Goal: Task Accomplishment & Management: Complete application form

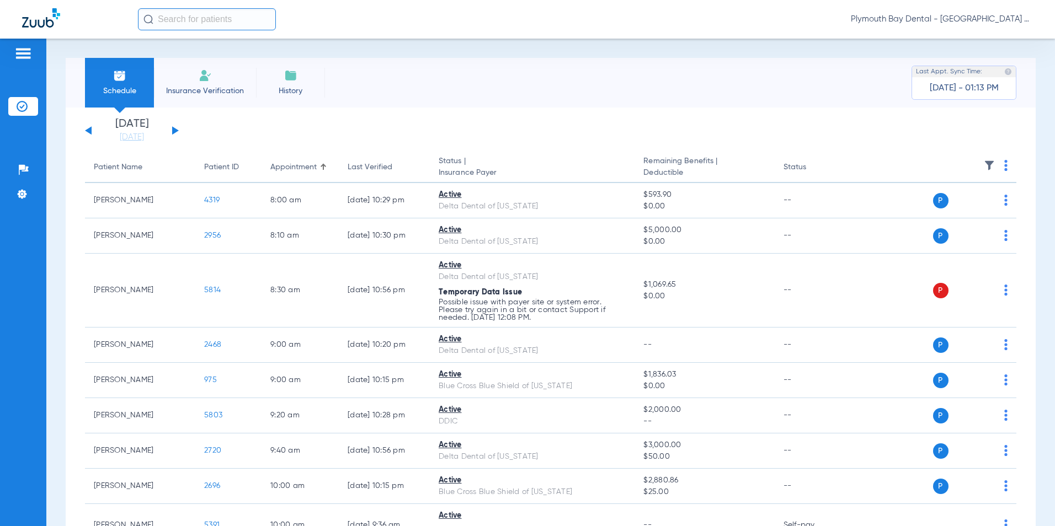
click at [173, 129] on button at bounding box center [175, 130] width 7 height 8
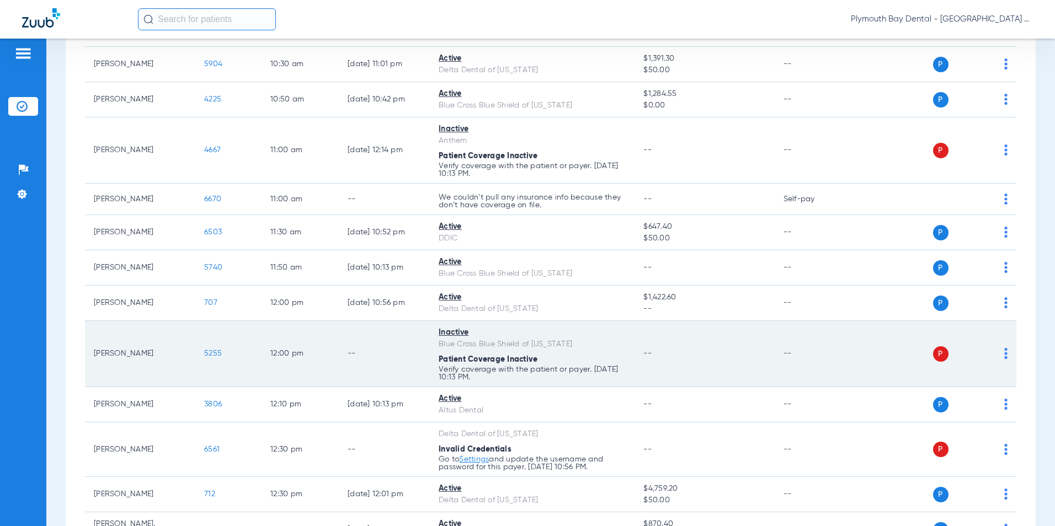
scroll to position [497, 0]
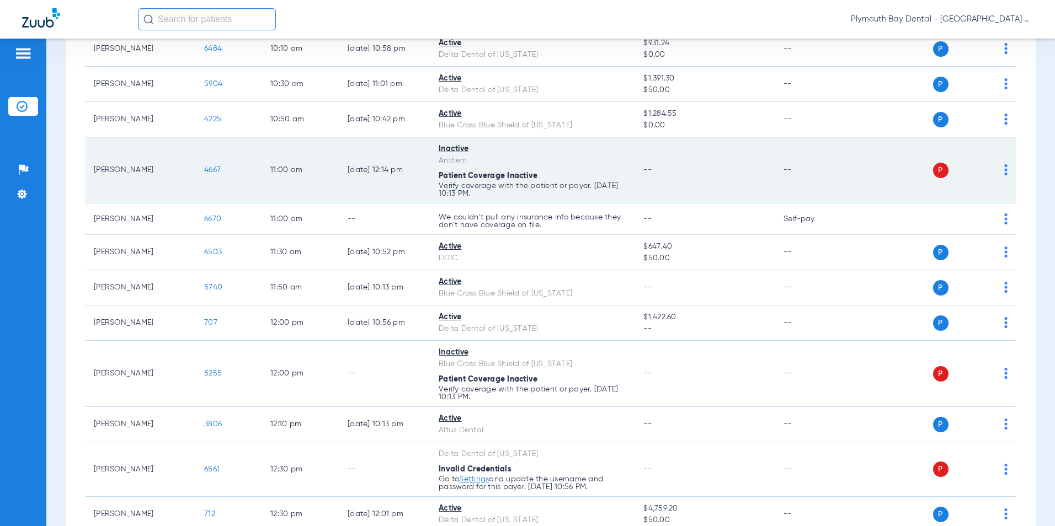
click at [217, 172] on span "4667" at bounding box center [212, 170] width 17 height 8
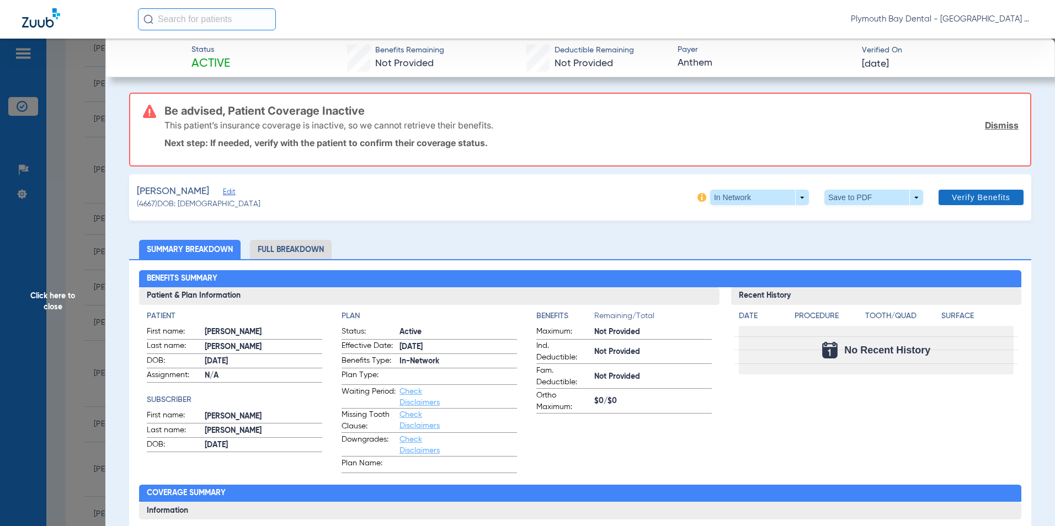
drag, startPoint x: 994, startPoint y: 125, endPoint x: 951, endPoint y: 121, distance: 43.8
click at [994, 125] on link "Dismiss" at bounding box center [1002, 125] width 34 height 11
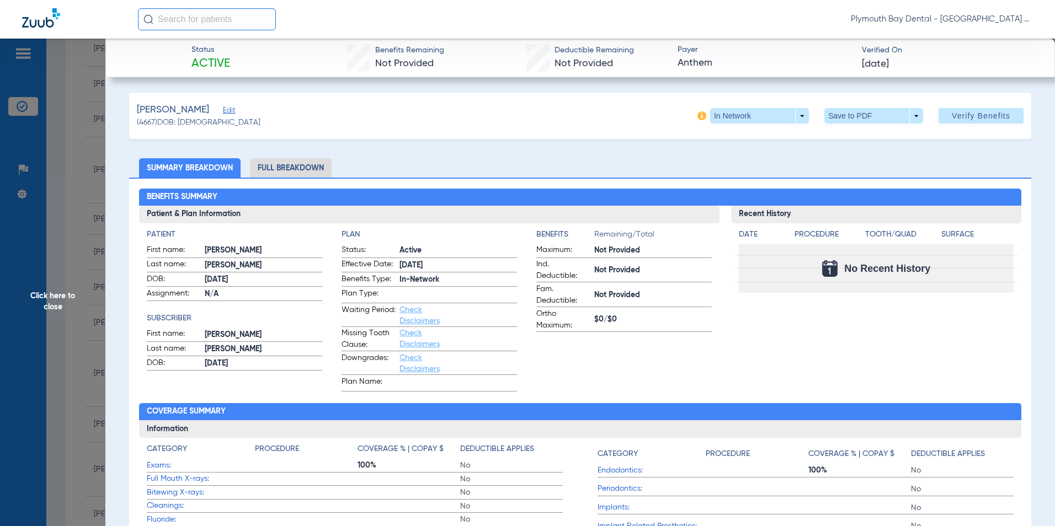
click at [233, 114] on span "Edit" at bounding box center [228, 112] width 10 height 10
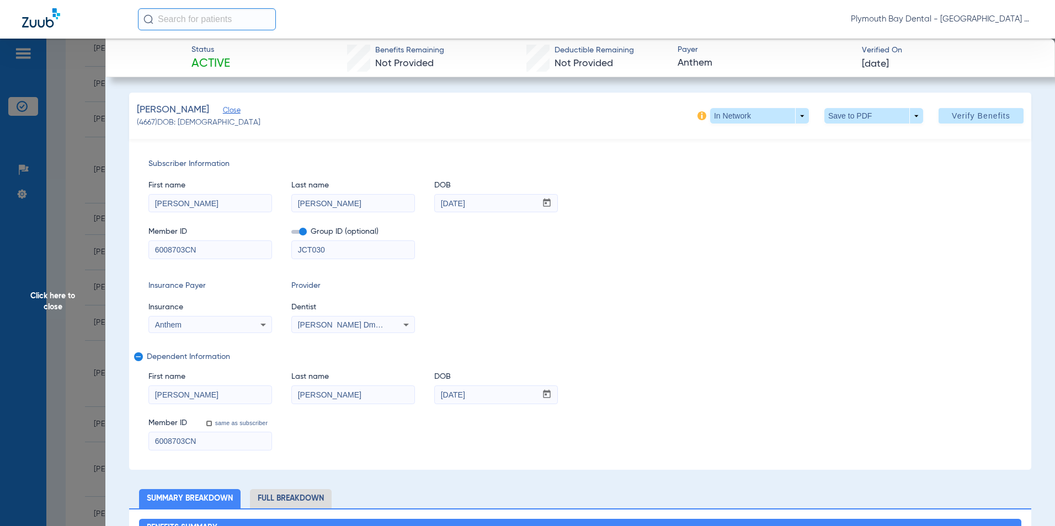
click at [140, 358] on mat-icon "remove" at bounding box center [137, 359] width 7 height 13
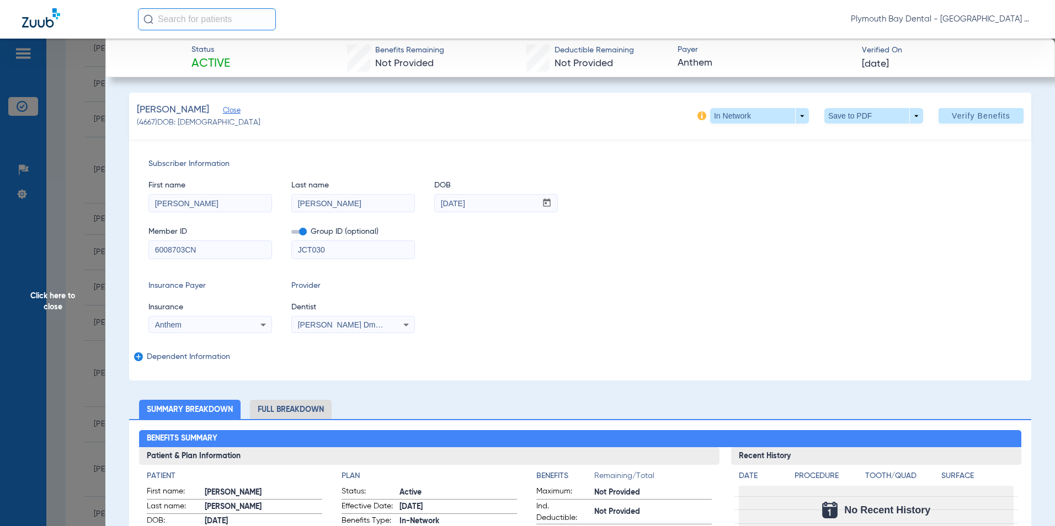
drag, startPoint x: 246, startPoint y: 201, endPoint x: 222, endPoint y: 211, distance: 25.2
click at [0, 200] on html "Plymouth Bay Dental - Plymouth Bay Dental Patients Insurance Verification Setup…" at bounding box center [527, 263] width 1055 height 526
drag, startPoint x: 240, startPoint y: 205, endPoint x: 79, endPoint y: 206, distance: 160.6
type input "[PERSON_NAME]"
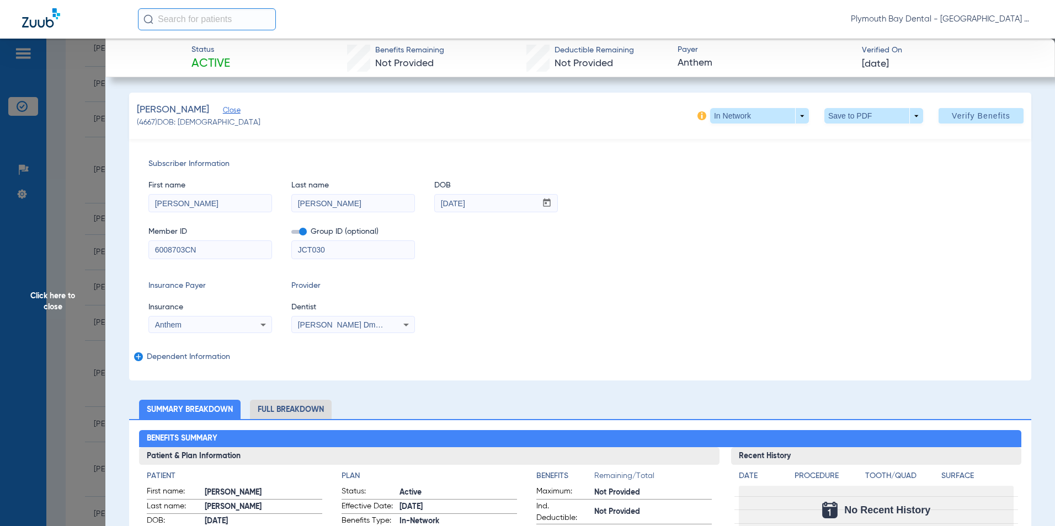
drag, startPoint x: 339, startPoint y: 252, endPoint x: 258, endPoint y: 250, distance: 81.7
click at [258, 250] on div "Member ID 6008703CN Group ID (optional) JCT030" at bounding box center [580, 237] width 864 height 42
click at [298, 231] on span at bounding box center [298, 232] width 15 height 4
click at [291, 234] on input "checkbox" at bounding box center [291, 234] width 0 height 0
drag, startPoint x: 220, startPoint y: 251, endPoint x: 31, endPoint y: 242, distance: 188.4
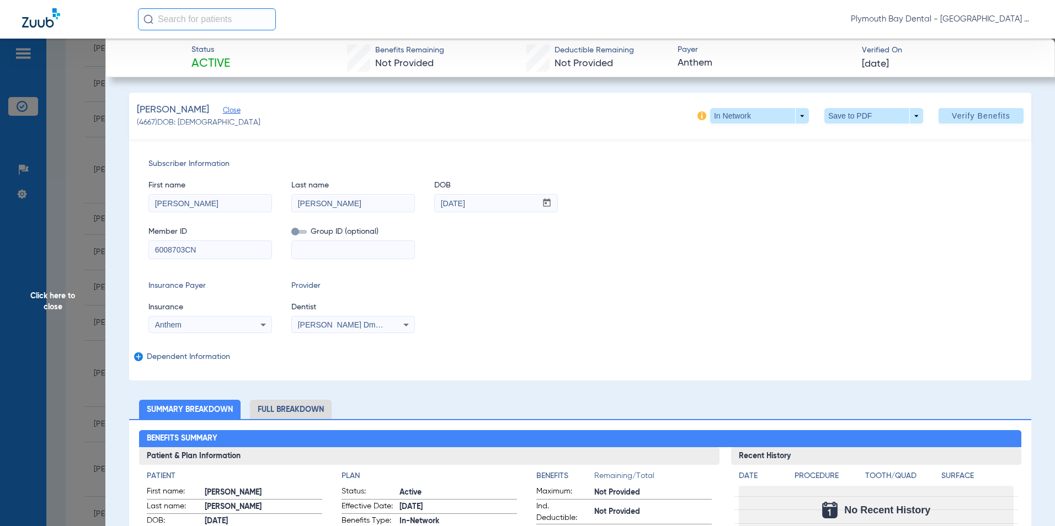
type input "XXH96215582"
click at [264, 324] on icon at bounding box center [263, 325] width 6 height 3
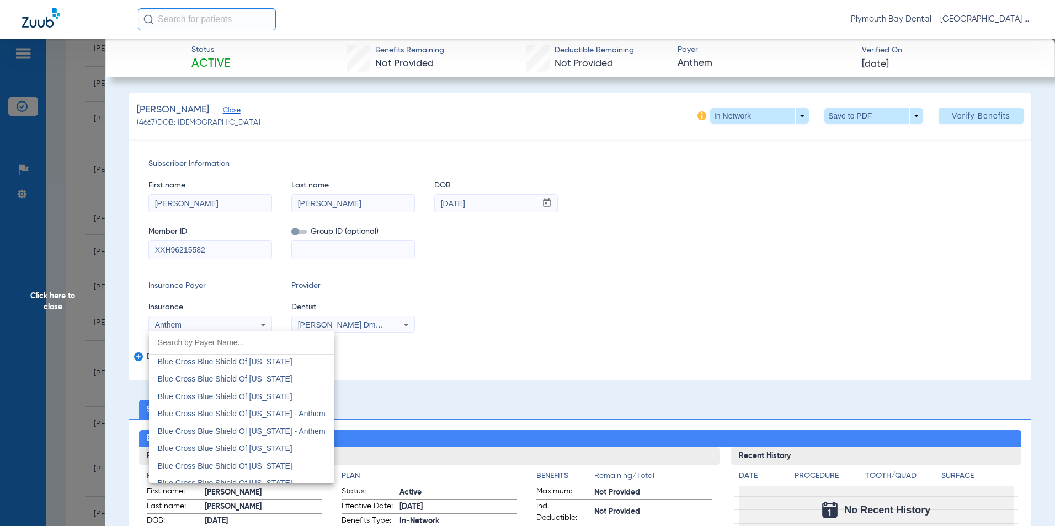
scroll to position [1041, 0]
click at [284, 418] on span "Blue Cross Blue Shield Of [US_STATE]" at bounding box center [225, 417] width 135 height 9
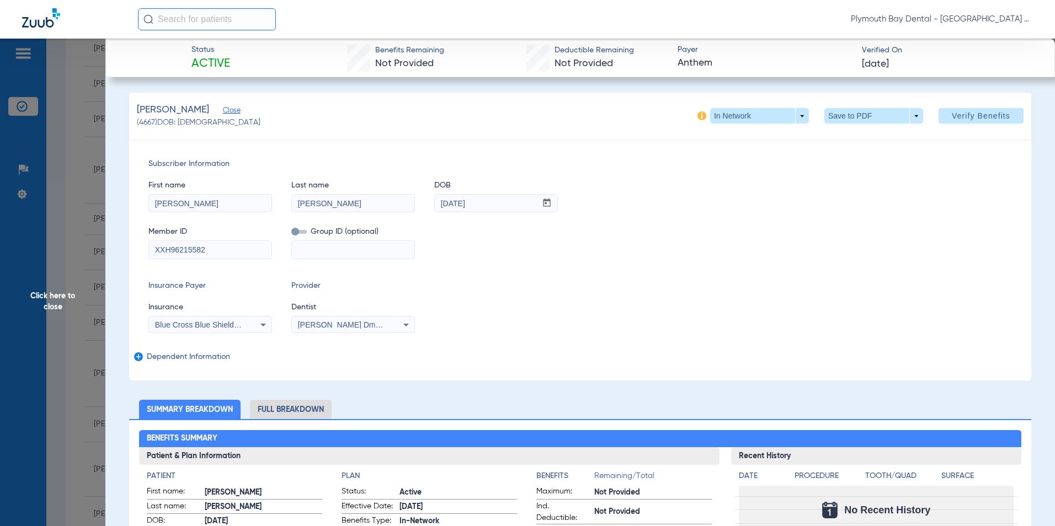
drag, startPoint x: 517, startPoint y: 204, endPoint x: 295, endPoint y: 213, distance: 221.5
click at [289, 216] on div "First name [PERSON_NAME] Last name [PERSON_NAME] DOB mm / dd / yyyy [DATE] Memb…" at bounding box center [580, 214] width 864 height 89
type input "[DATE]"
click at [501, 281] on div "Insurance Payer Insurance Blue Cross Blue Shield Of [US_STATE] Provider Dentist…" at bounding box center [580, 306] width 864 height 53
click at [970, 120] on span "Verify Benefits" at bounding box center [981, 115] width 58 height 9
